Goal: Check status: Check status

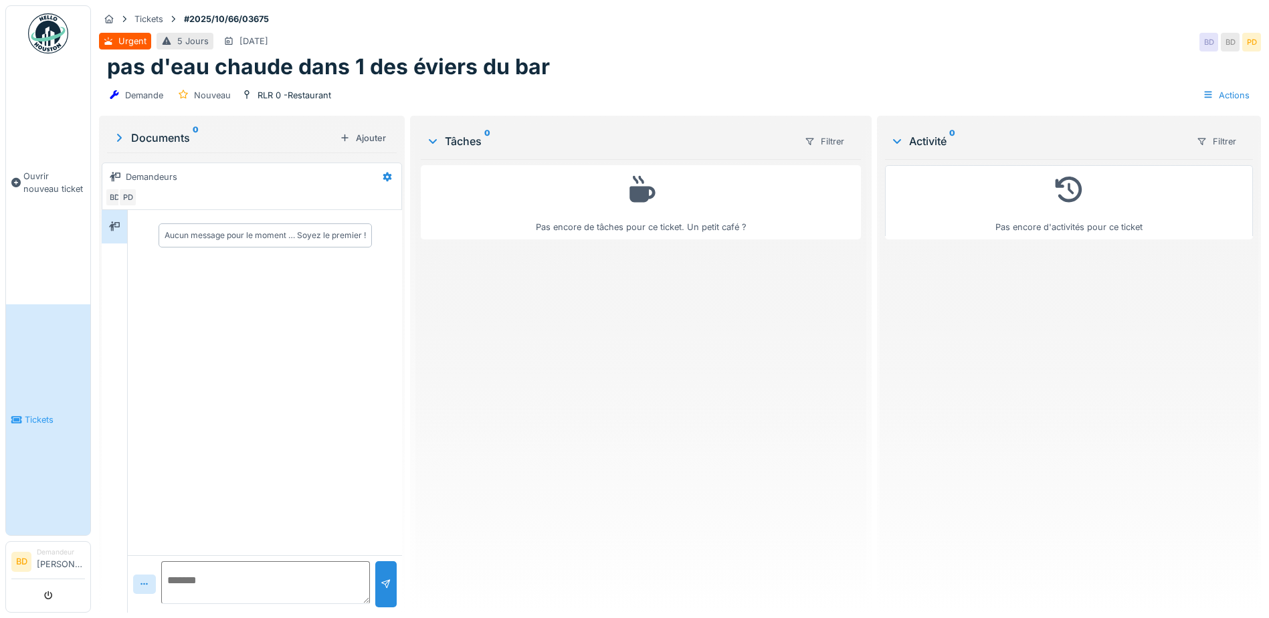
click at [41, 414] on span "Tickets" at bounding box center [55, 419] width 60 height 13
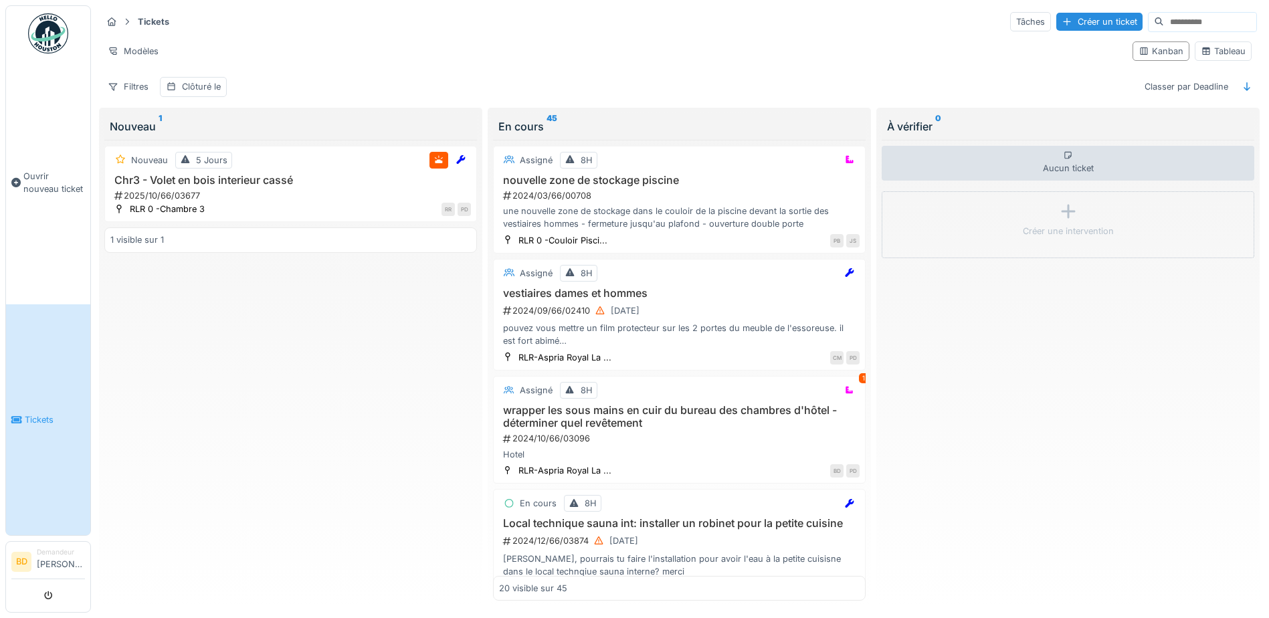
click at [1164, 23] on input at bounding box center [1210, 22] width 92 height 19
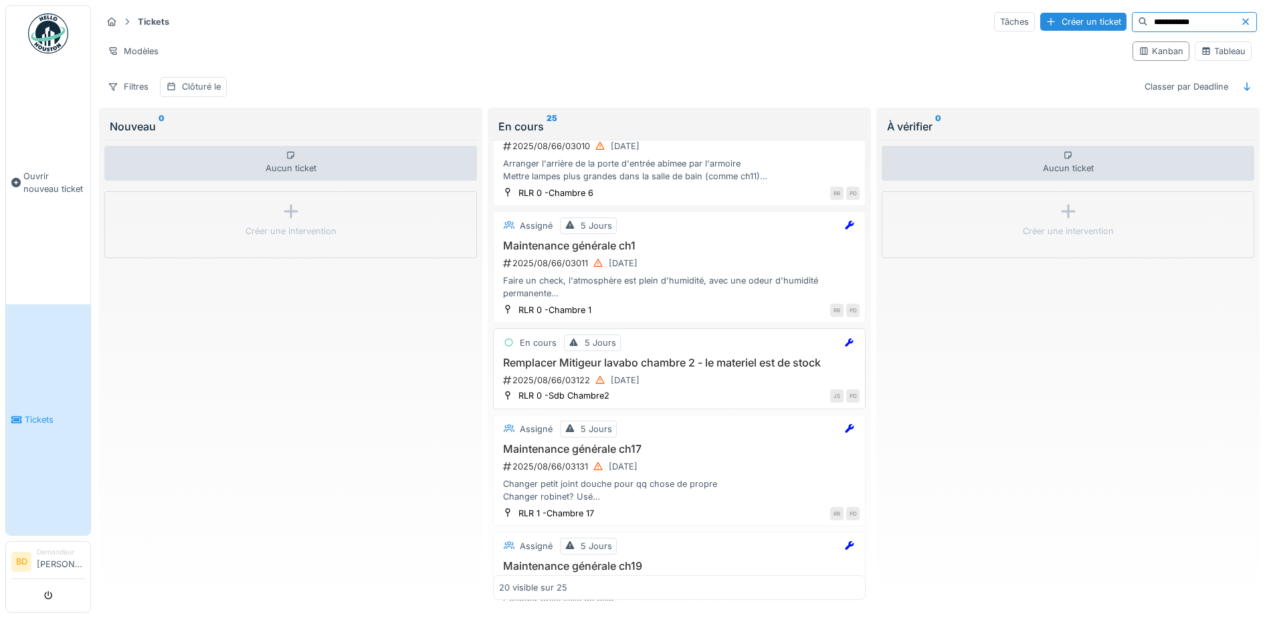
scroll to position [736, 0]
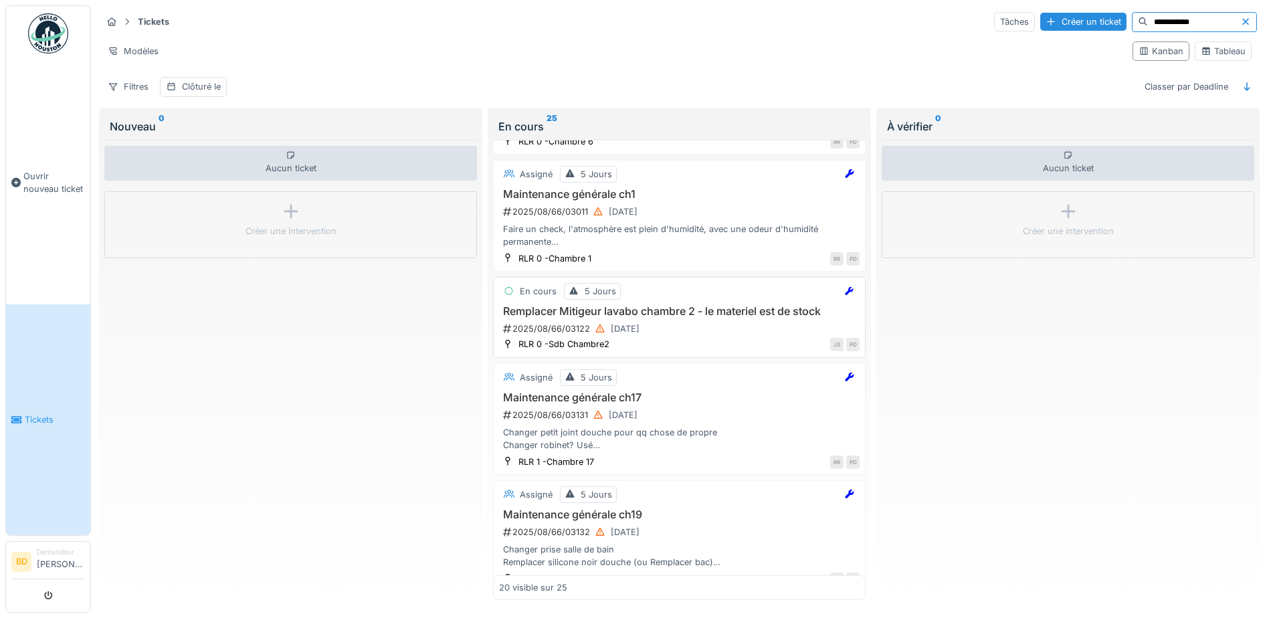
type input "**********"
click at [741, 331] on div "Remplacer Mitigeur lavabo chambre 2 - le materiel est de stock 2025/08/66/03122…" at bounding box center [679, 321] width 361 height 32
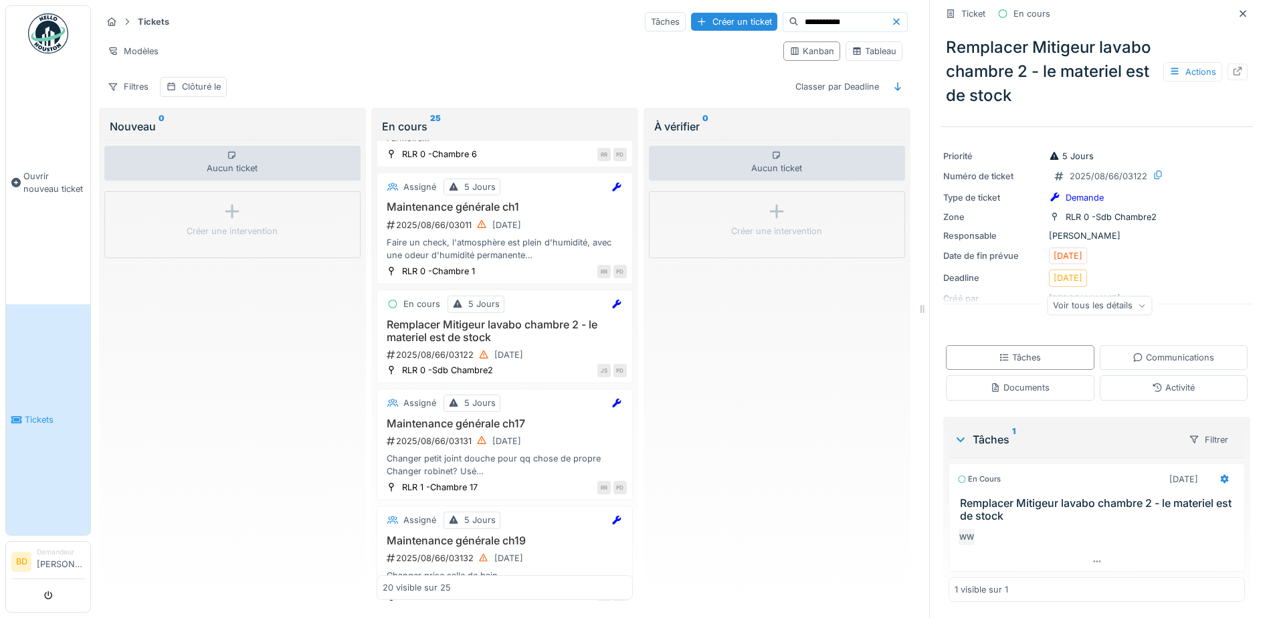
scroll to position [10, 0]
click at [955, 433] on icon at bounding box center [960, 439] width 11 height 13
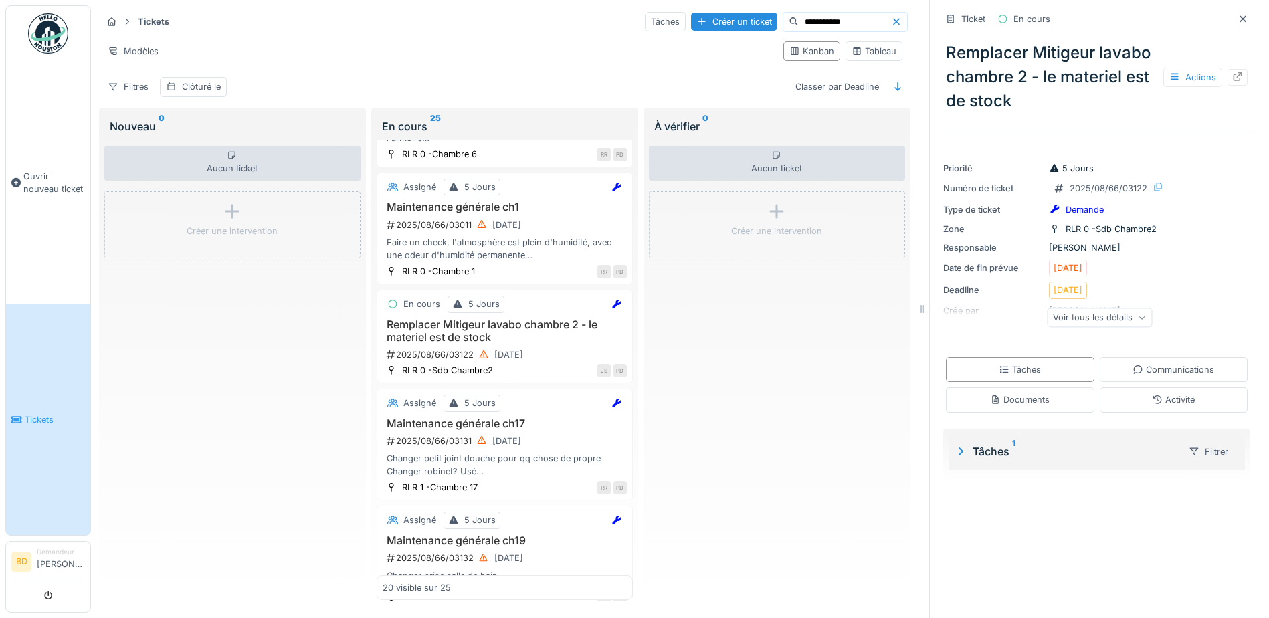
scroll to position [0, 0]
click at [954, 446] on icon at bounding box center [960, 451] width 13 height 11
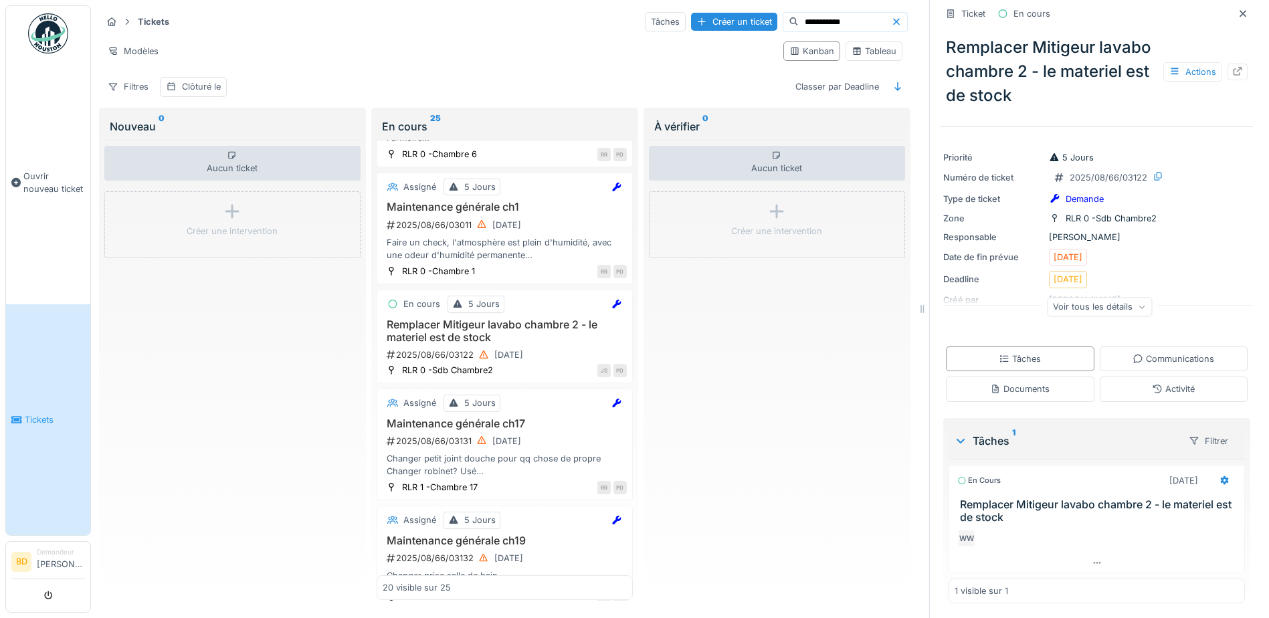
scroll to position [14, 0]
click at [1165, 357] on div "Communications" at bounding box center [1174, 357] width 149 height 25
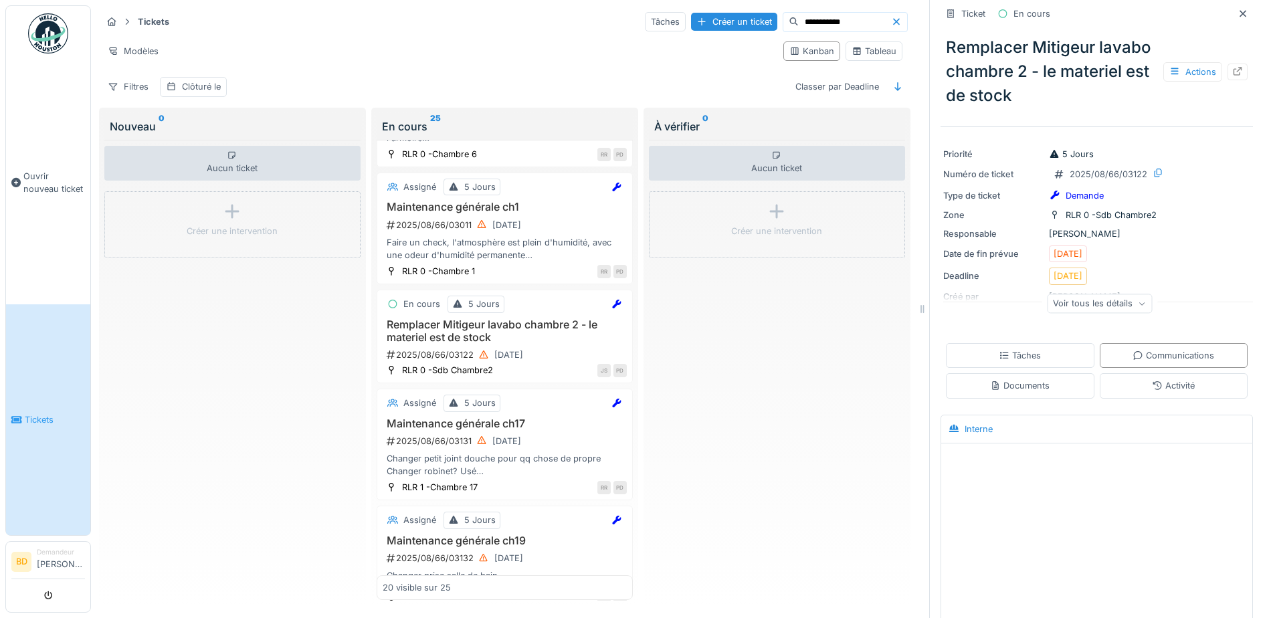
click at [1108, 295] on div "Voir tous les détails" at bounding box center [1099, 303] width 105 height 19
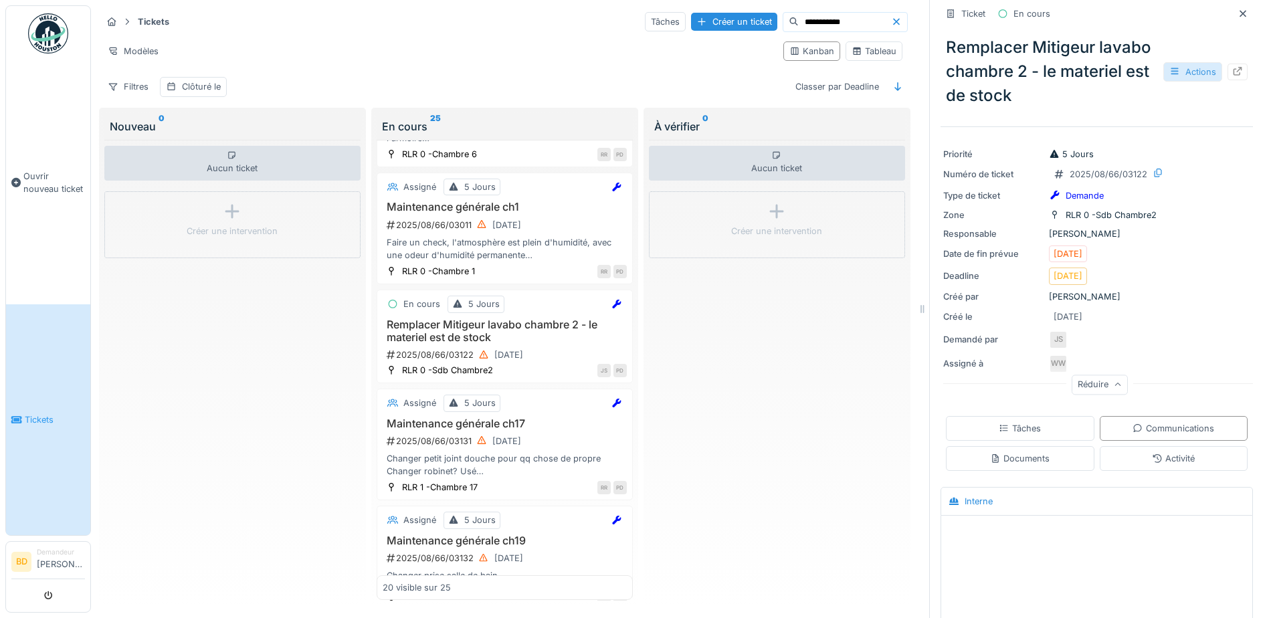
click at [1167, 62] on div "Actions" at bounding box center [1192, 71] width 59 height 19
click at [1186, 246] on div "Date de fin prévue 26/09/2025" at bounding box center [1096, 254] width 307 height 17
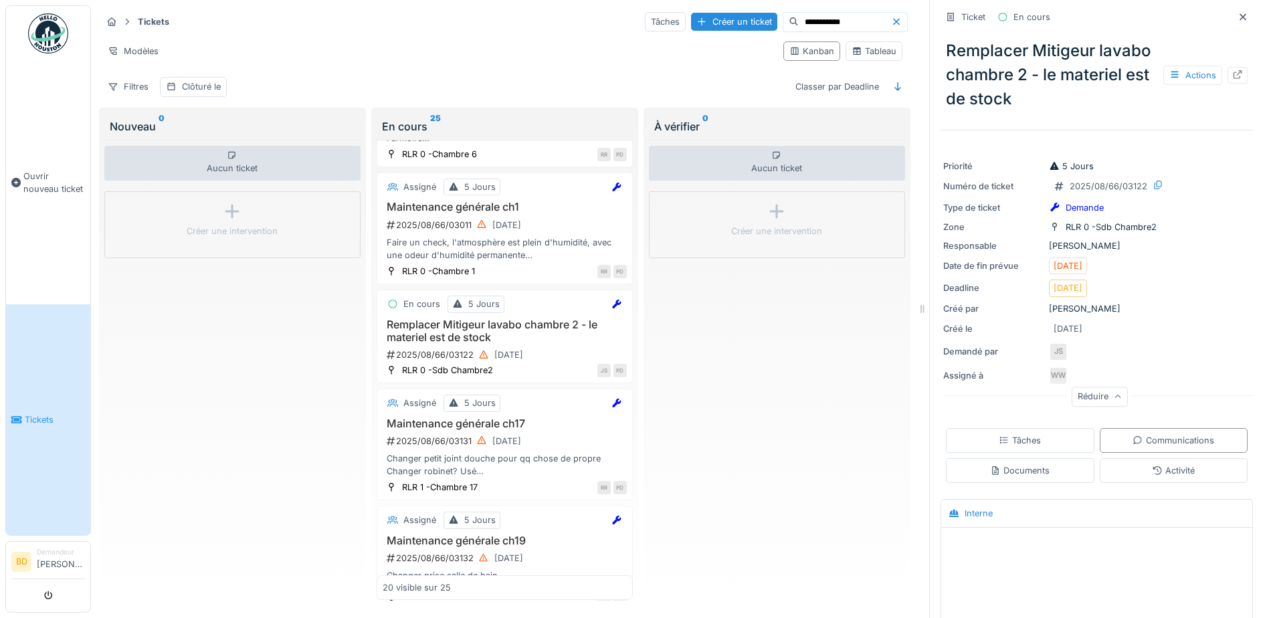
scroll to position [0, 0]
click at [1232, 71] on div at bounding box center [1237, 77] width 11 height 13
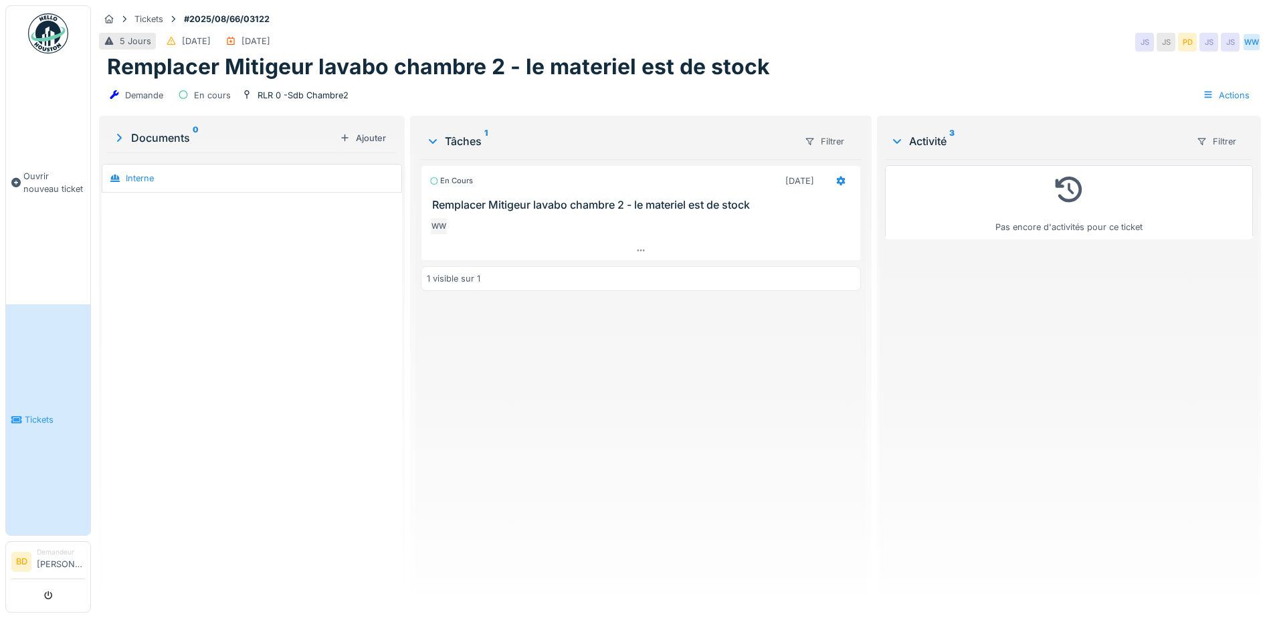
scroll to position [10, 0]
click at [522, 272] on div "1 visible sur 1" at bounding box center [641, 278] width 440 height 25
